Goal: Task Accomplishment & Management: Use online tool/utility

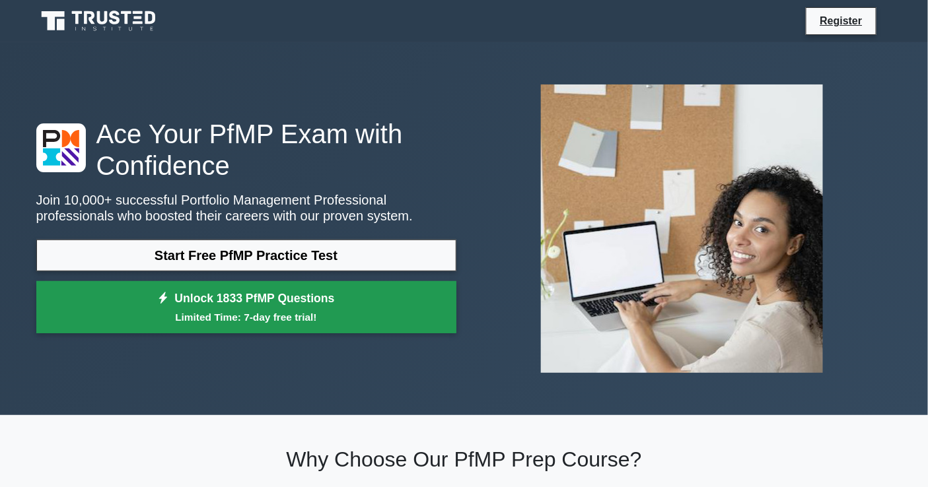
click at [246, 296] on link "Unlock 1833 PfMP Questions Limited Time: 7-day free trial!" at bounding box center [246, 307] width 420 height 53
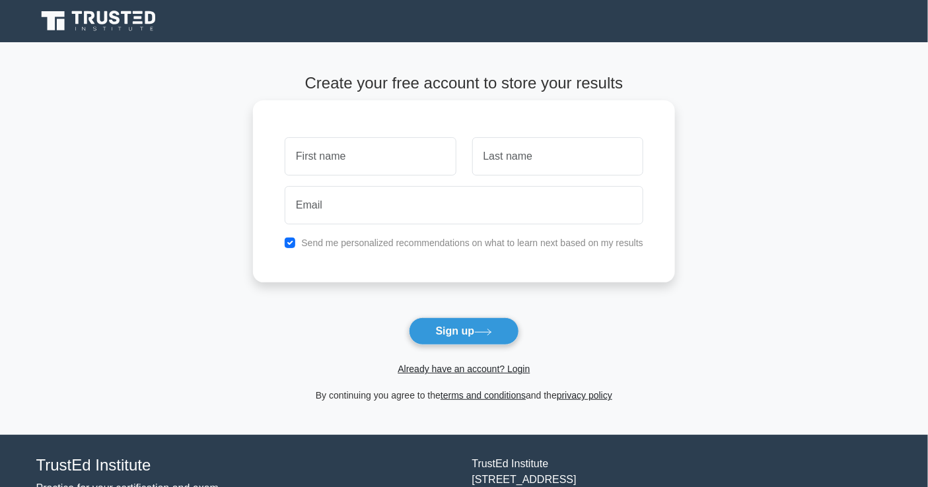
click at [318, 170] on input "text" at bounding box center [370, 156] width 171 height 38
type input "Nabil"
click at [510, 166] on input "text" at bounding box center [557, 156] width 171 height 38
type input "Ramadan"
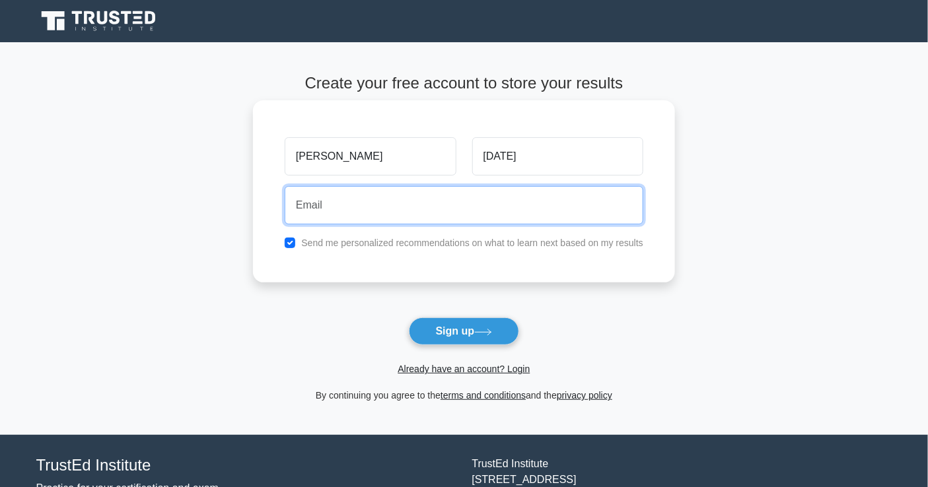
click at [378, 212] on input "email" at bounding box center [464, 205] width 358 height 38
type input "[PERSON_NAME][EMAIL_ADDRESS][DOMAIN_NAME]"
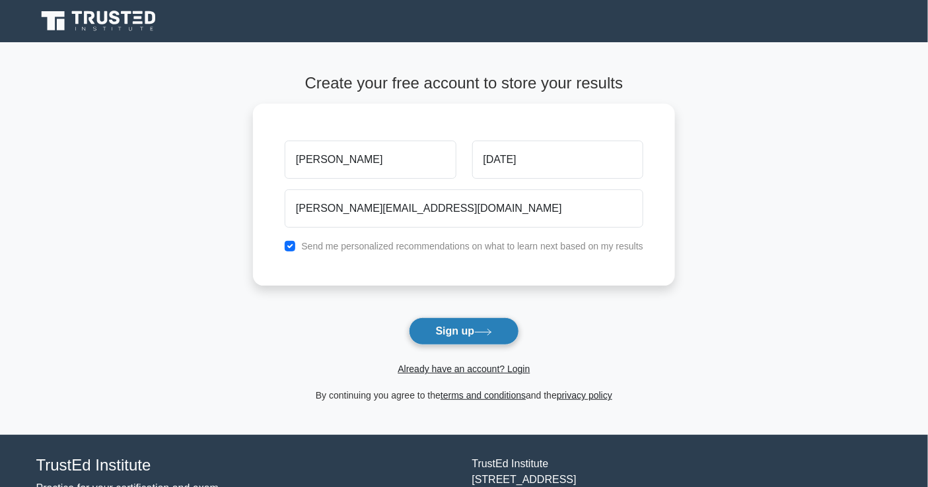
click at [448, 333] on button "Sign up" at bounding box center [464, 332] width 111 height 28
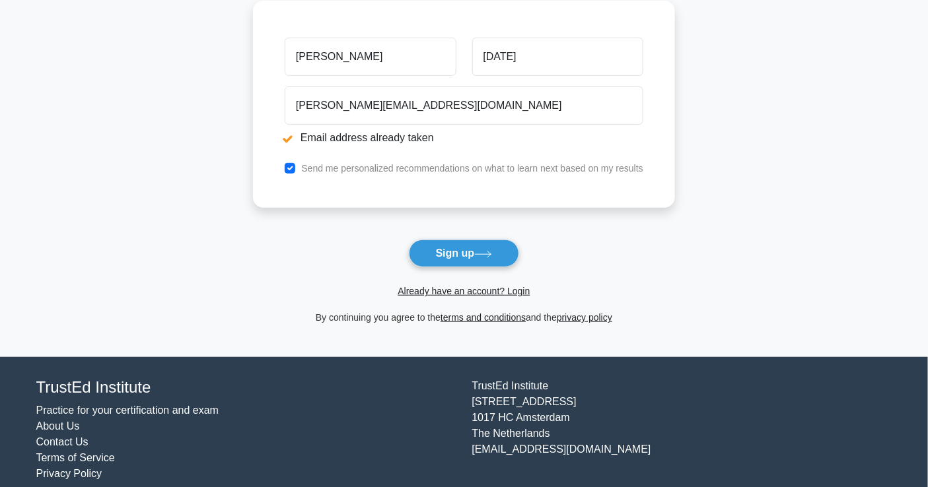
scroll to position [167, 0]
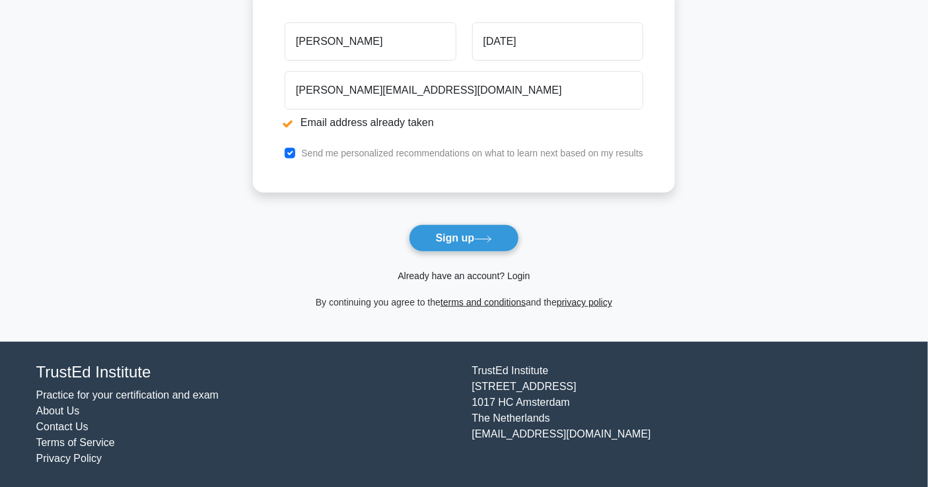
click at [460, 279] on link "Already have an account? Login" at bounding box center [463, 276] width 132 height 11
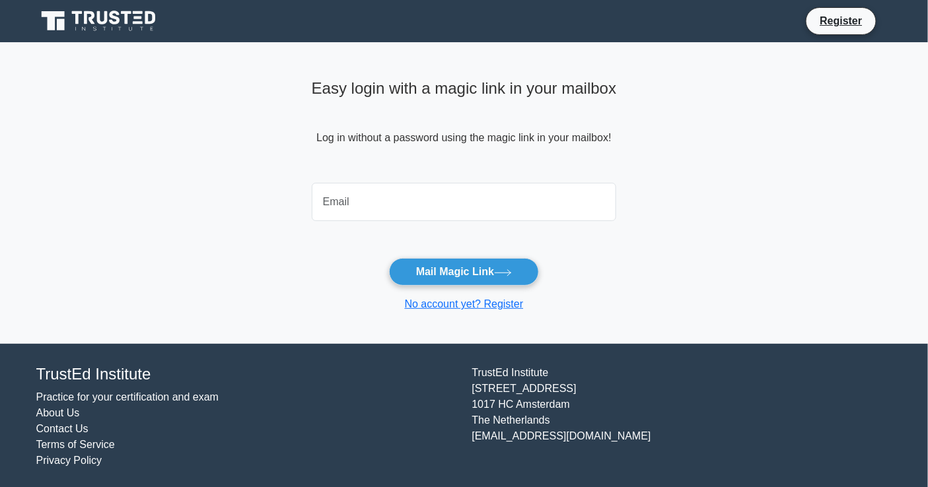
click at [355, 201] on input "email" at bounding box center [464, 202] width 305 height 38
type input "[PERSON_NAME][EMAIL_ADDRESS][DOMAIN_NAME]"
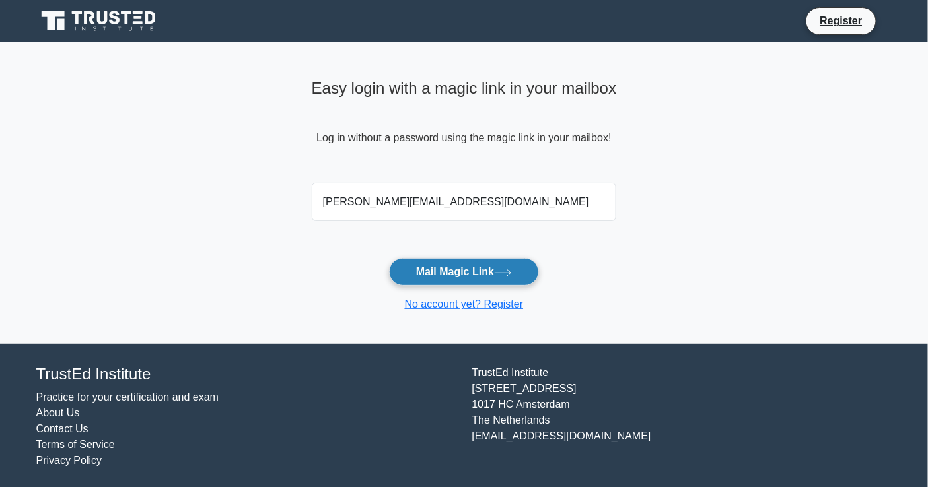
click at [429, 276] on button "Mail Magic Link" at bounding box center [464, 272] width 150 height 28
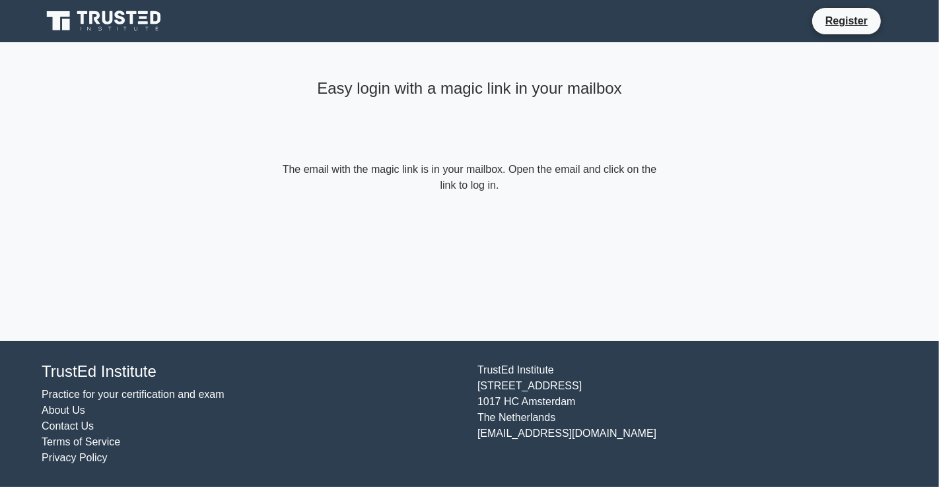
drag, startPoint x: 327, startPoint y: 88, endPoint x: 655, endPoint y: 182, distance: 340.6
click at [655, 182] on div "Easy login with a magic link in your mailbox The email with the magic link is i…" at bounding box center [469, 133] width 396 height 183
click at [618, 210] on div "Easy login with a magic link in your mailbox The email with the magic link is i…" at bounding box center [469, 133] width 396 height 183
click at [578, 190] on form "The email with the magic link is in your mailbox. Open the email and click on t…" at bounding box center [469, 178] width 380 height 32
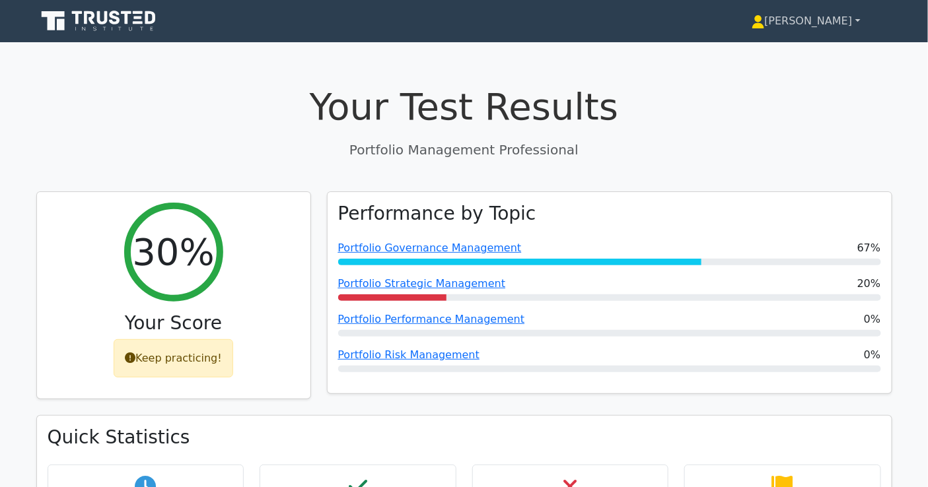
click at [833, 17] on link "[PERSON_NAME]" at bounding box center [806, 21] width 172 height 26
click at [834, 18] on link "[PERSON_NAME]" at bounding box center [806, 21] width 172 height 26
click at [837, 21] on link "[PERSON_NAME]" at bounding box center [806, 21] width 172 height 26
click at [764, 27] on icon at bounding box center [758, 24] width 12 height 5
click at [828, 20] on link "[PERSON_NAME]" at bounding box center [806, 21] width 172 height 26
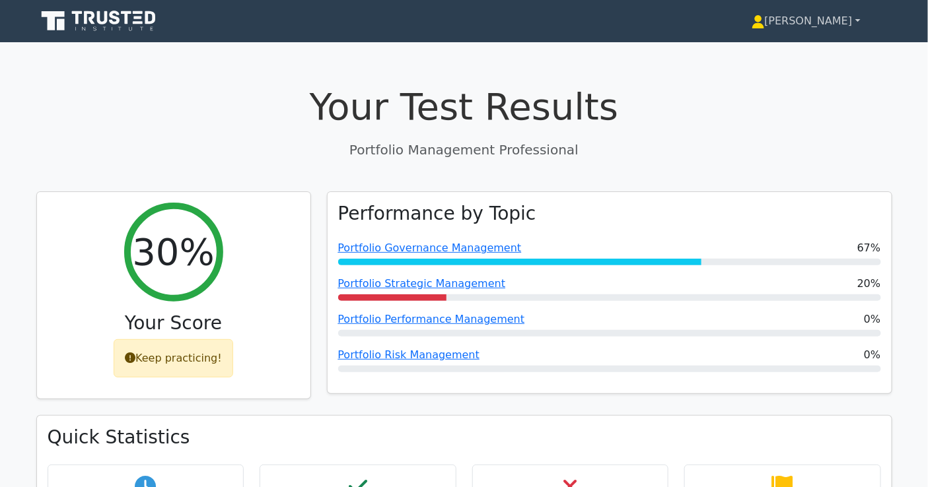
click at [838, 14] on link "[PERSON_NAME]" at bounding box center [806, 21] width 172 height 26
